Goal: Task Accomplishment & Management: Manage account settings

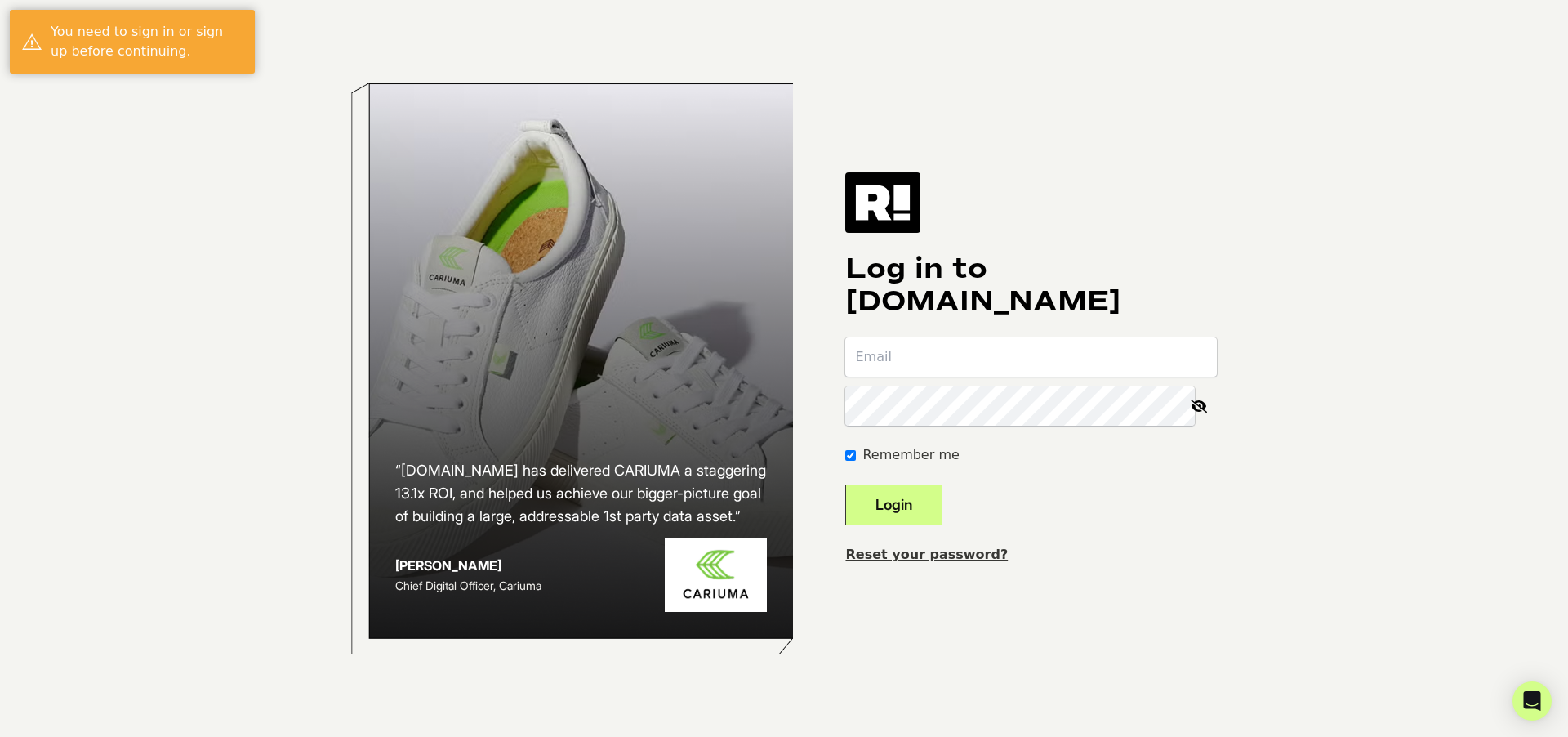
type input "[PERSON_NAME][EMAIL_ADDRESS][PERSON_NAME][DOMAIN_NAME]"
click at [900, 508] on button "Login" at bounding box center [893, 504] width 97 height 40
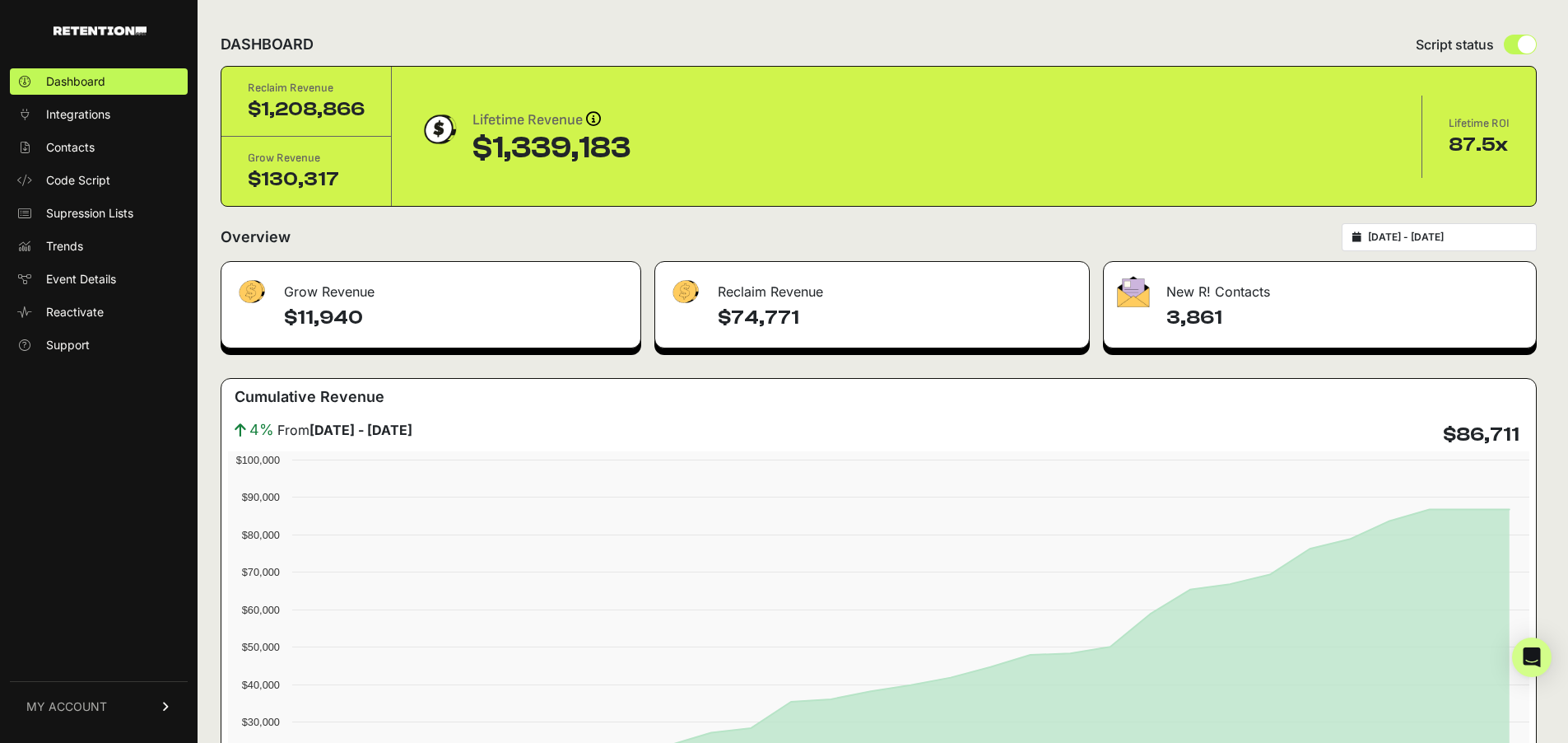
click at [103, 709] on span "MY ACCOUNT" at bounding box center [66, 707] width 81 height 16
click at [77, 657] on span "Billing" at bounding box center [62, 652] width 31 height 16
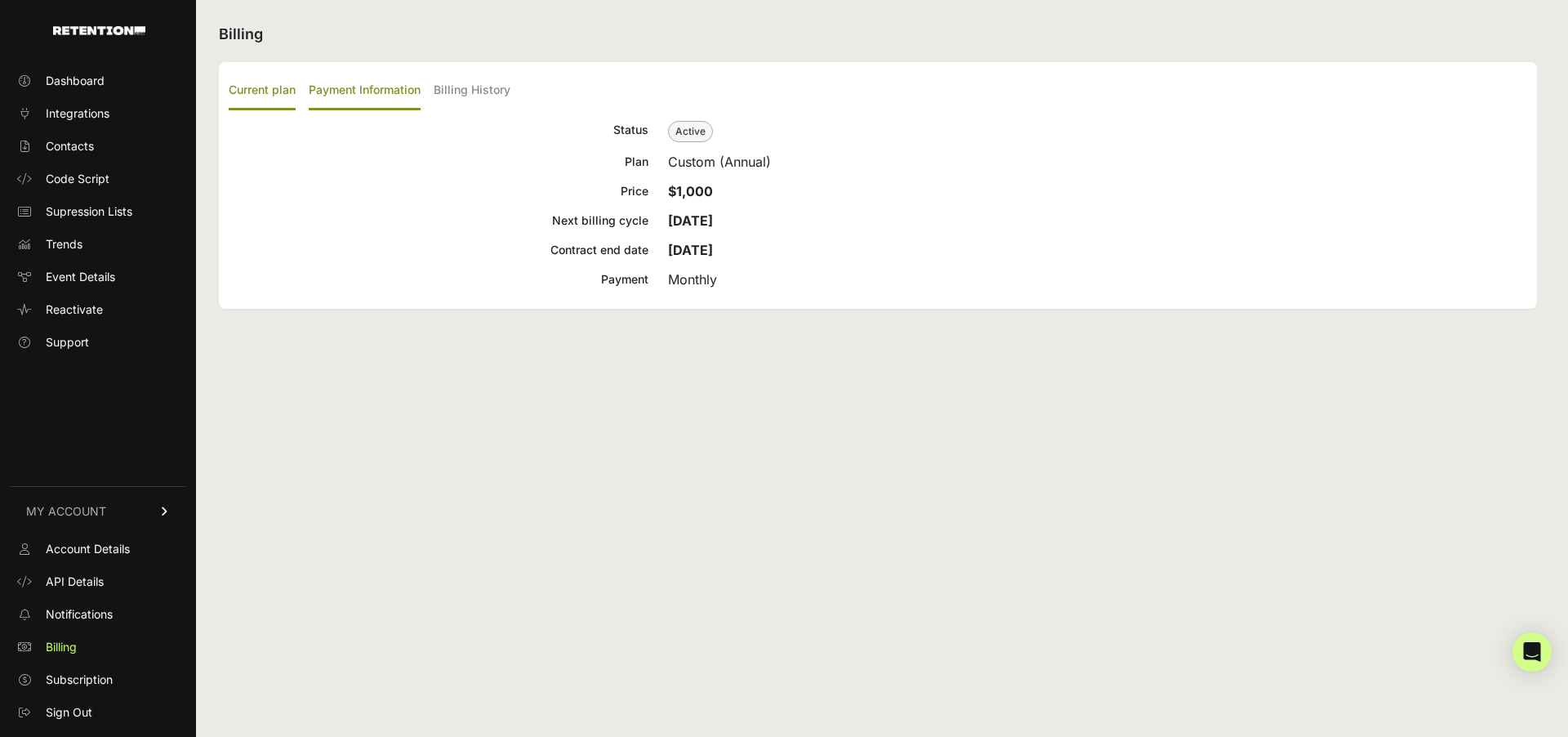
click at [355, 88] on label "Payment Information" at bounding box center [364, 91] width 112 height 39
click at [0, 0] on input "Payment Information" at bounding box center [0, 0] width 0 height 0
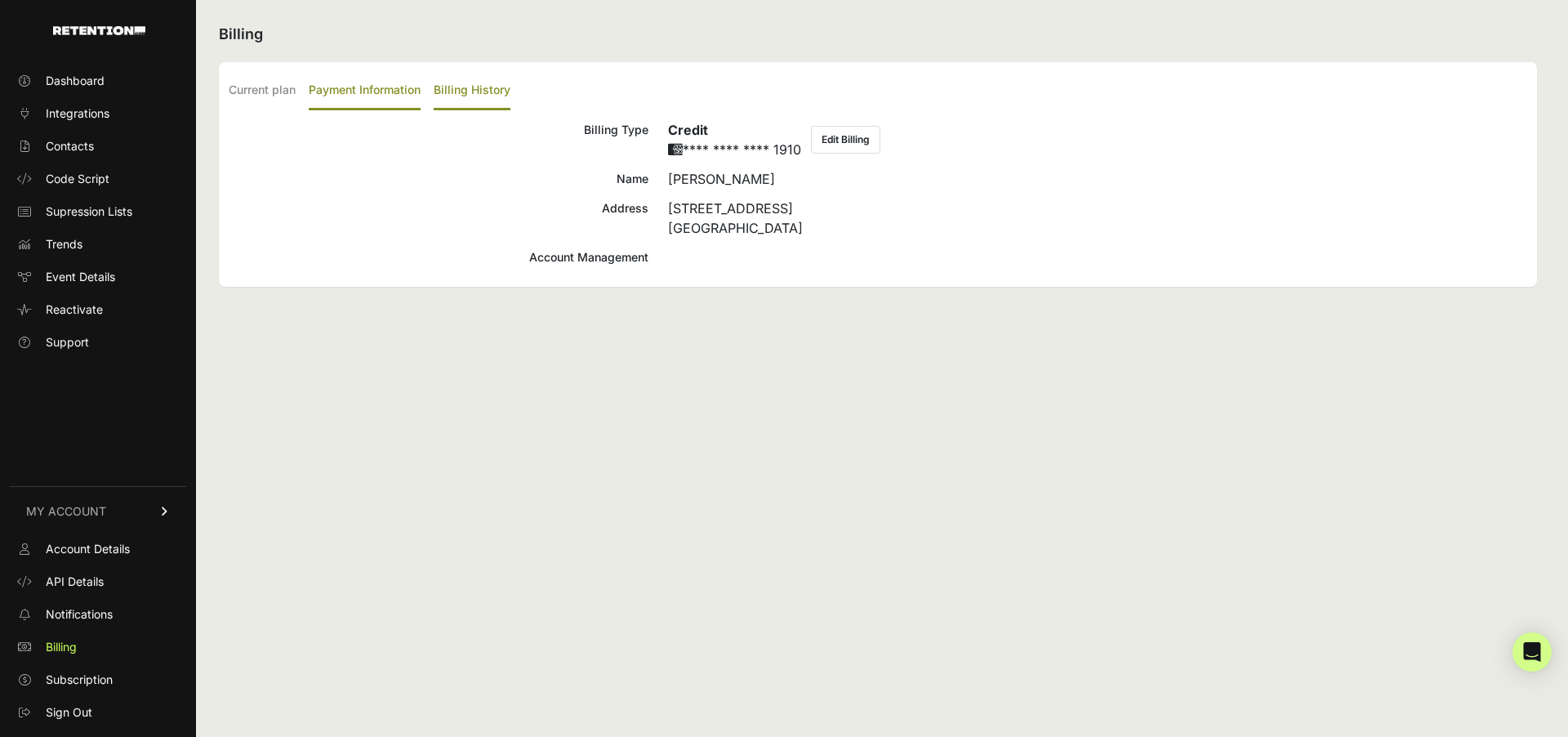
click at [454, 84] on label "Billing History" at bounding box center [471, 91] width 76 height 39
click at [0, 0] on input "Billing History" at bounding box center [0, 0] width 0 height 0
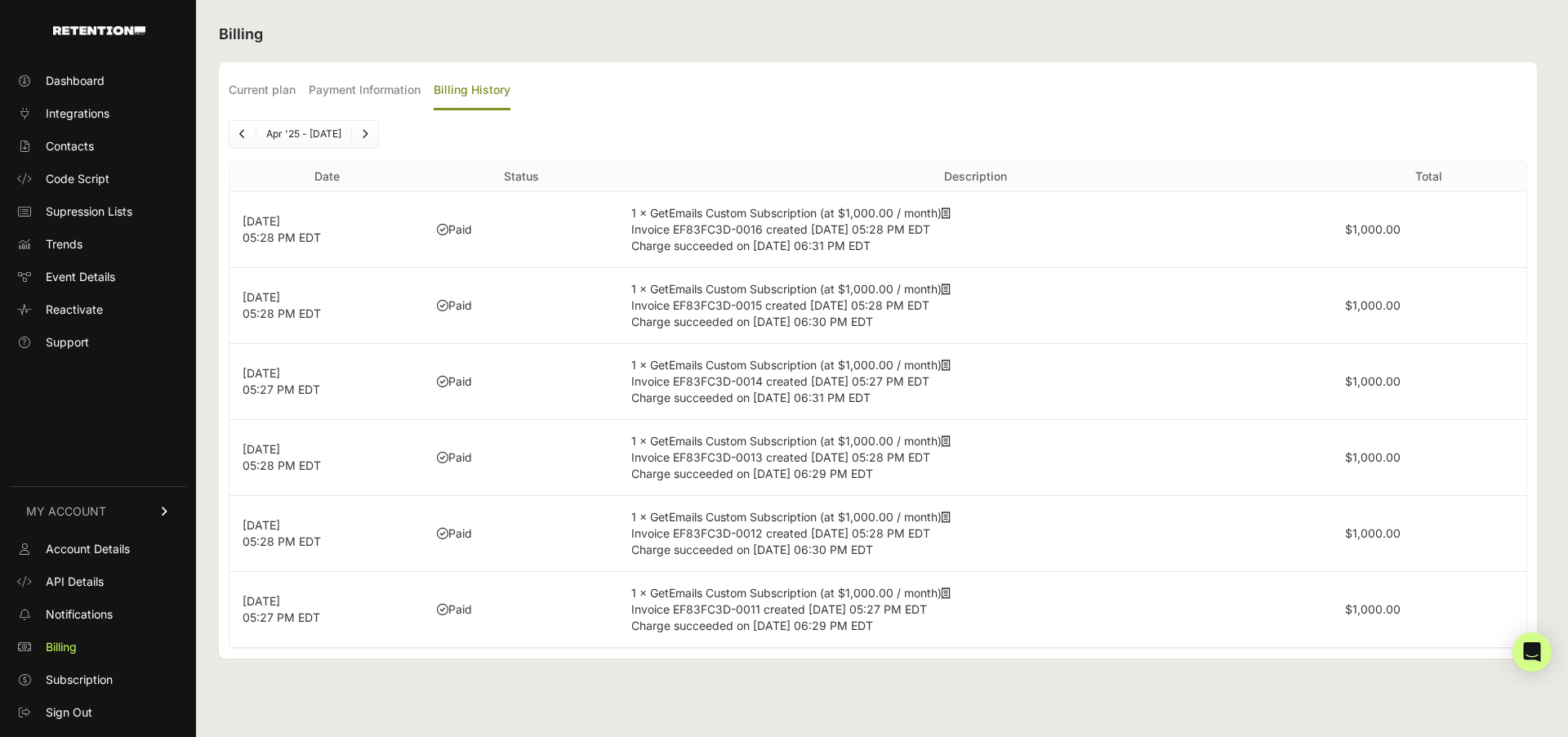
click at [1388, 231] on label "$1,000.00" at bounding box center [1373, 229] width 56 height 13
click at [950, 219] on u at bounding box center [945, 212] width 9 height 13
